Goal: Task Accomplishment & Management: Manage account settings

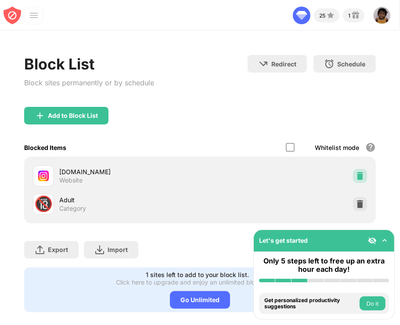
click at [356, 173] on img at bounding box center [360, 175] width 9 height 9
